Goal: Download file/media

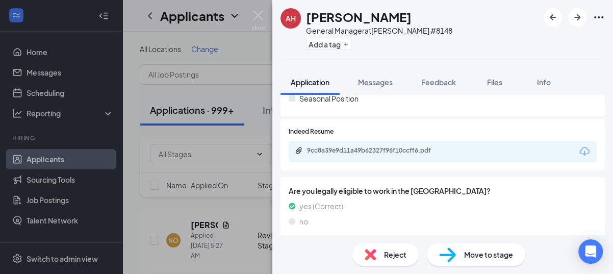
scroll to position [273, 0]
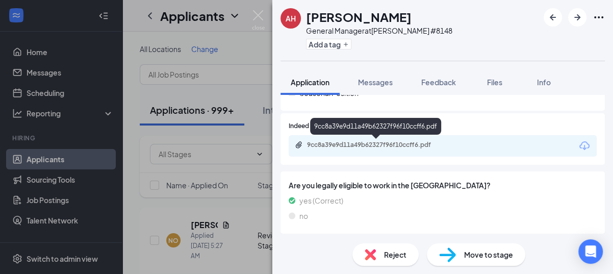
click at [354, 139] on div "9cc8a39e9d11a49b62327f96f10ccff6.pdf" at bounding box center [443, 145] width 308 height 21
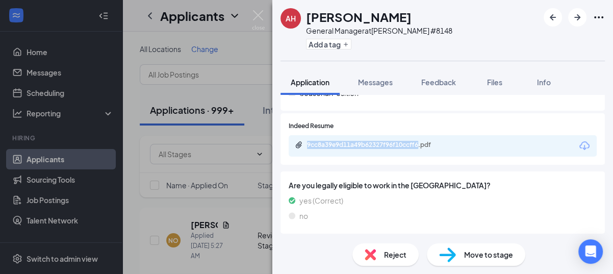
click at [354, 139] on div "9cc8a39e9d11a49b62327f96f10ccff6.pdf" at bounding box center [443, 145] width 308 height 21
drag, startPoint x: 354, startPoint y: 139, endPoint x: 355, endPoint y: 144, distance: 5.6
click at [355, 144] on div "9cc8a39e9d11a49b62327f96f10ccff6.pdf" at bounding box center [378, 145] width 143 height 8
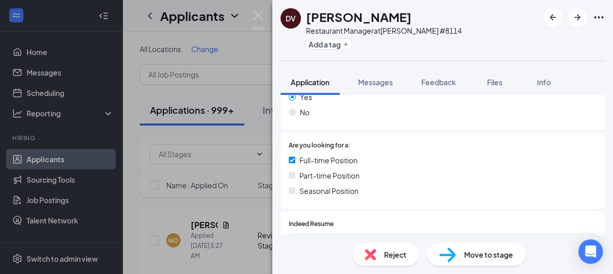
scroll to position [224, 0]
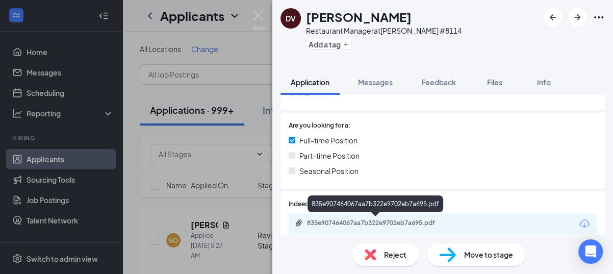
click at [430, 221] on div "835e907464067aa7b322e9702eb7a695.pdf" at bounding box center [378, 223] width 143 height 8
